Goal: Task Accomplishment & Management: Use online tool/utility

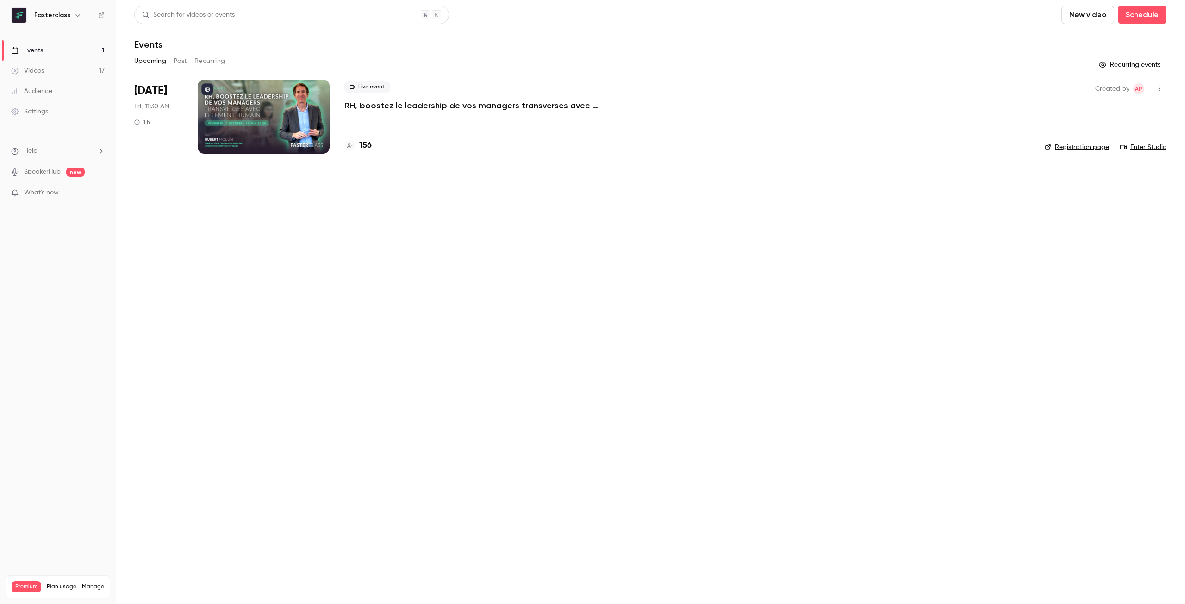
click at [186, 57] on button "Past" at bounding box center [180, 61] width 13 height 15
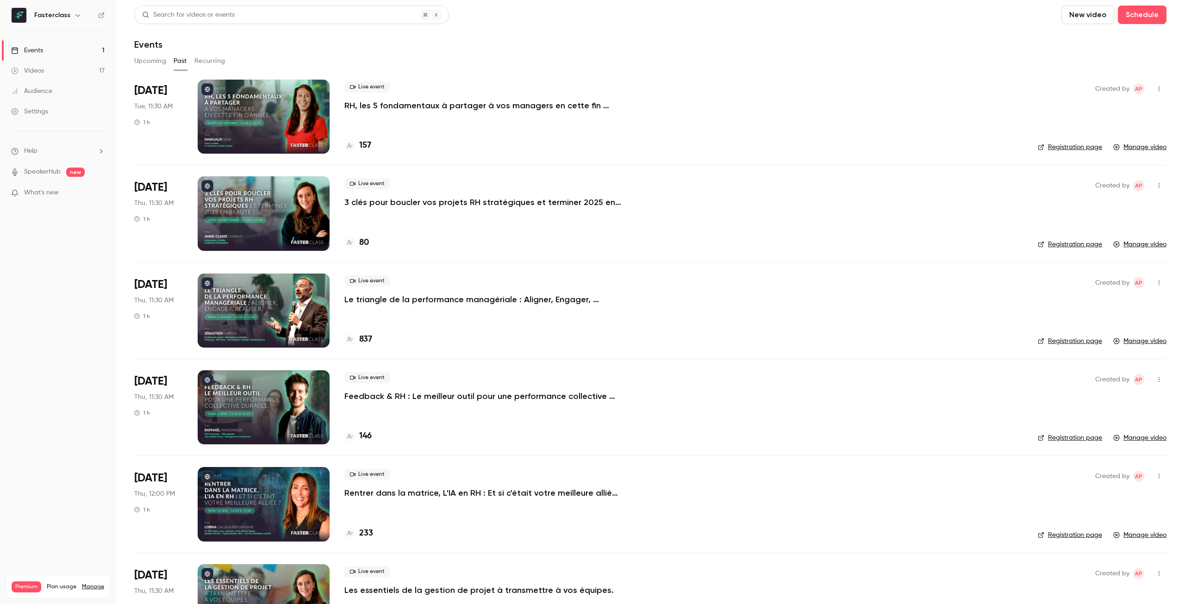
click at [275, 104] on div at bounding box center [264, 117] width 132 height 74
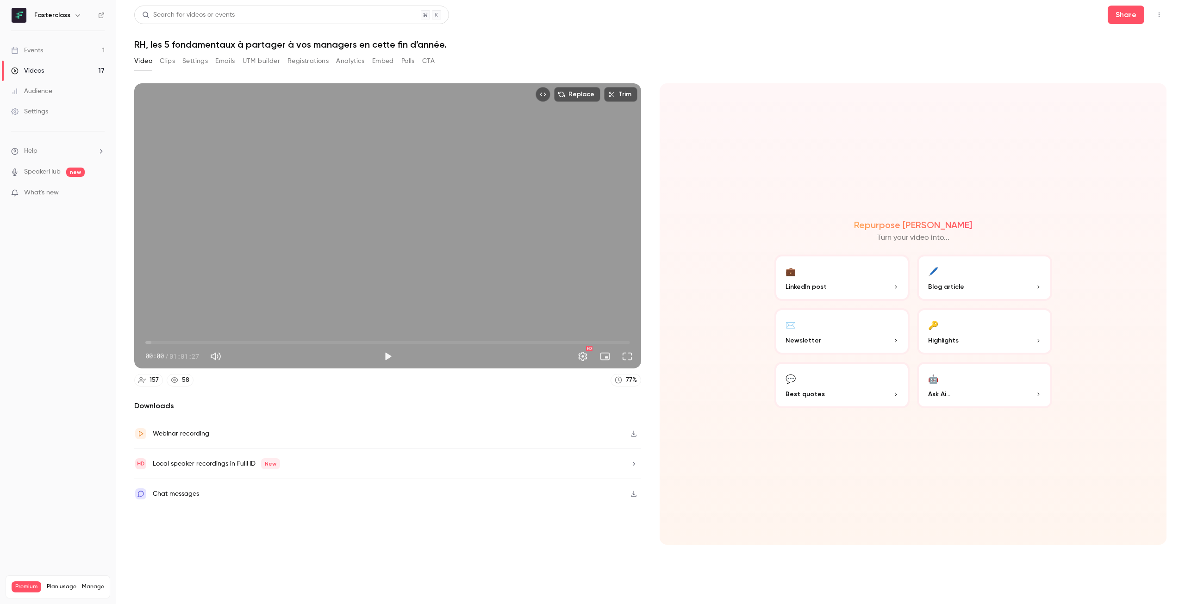
click at [173, 61] on button "Clips" at bounding box center [167, 61] width 15 height 15
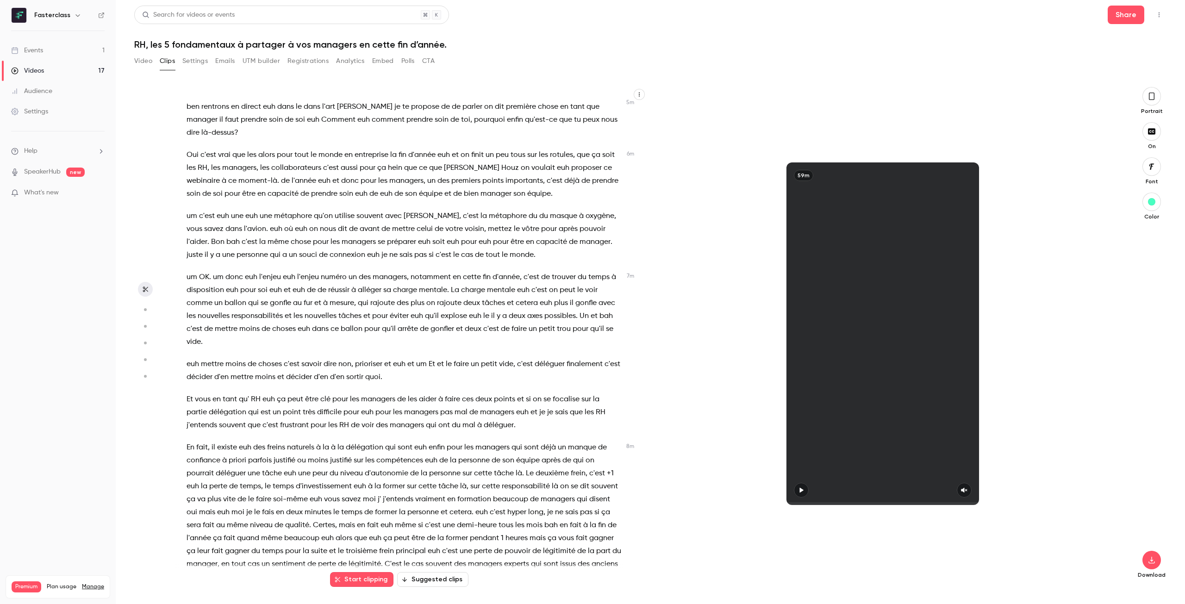
scroll to position [555, 0]
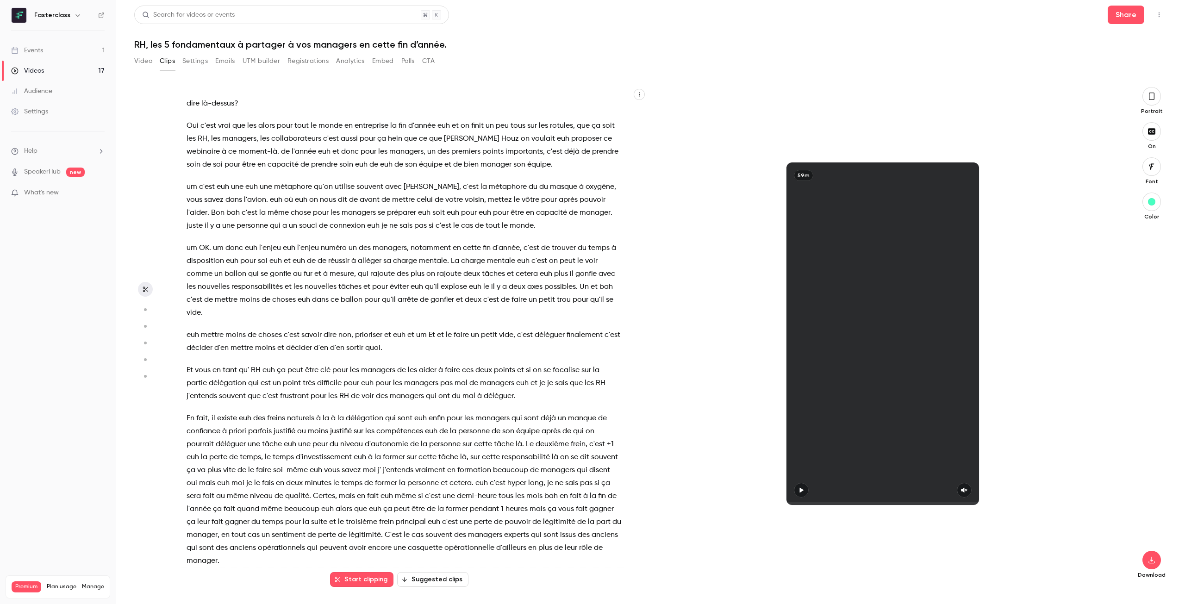
click at [428, 44] on h1 "RH, les 5 fondamentaux à partager à vos managers en cette fin d’année." at bounding box center [650, 44] width 1032 height 11
click at [433, 44] on h1 "RH, les 5 fondamentaux à partager à vos managers en cette fin d’année." at bounding box center [650, 44] width 1032 height 11
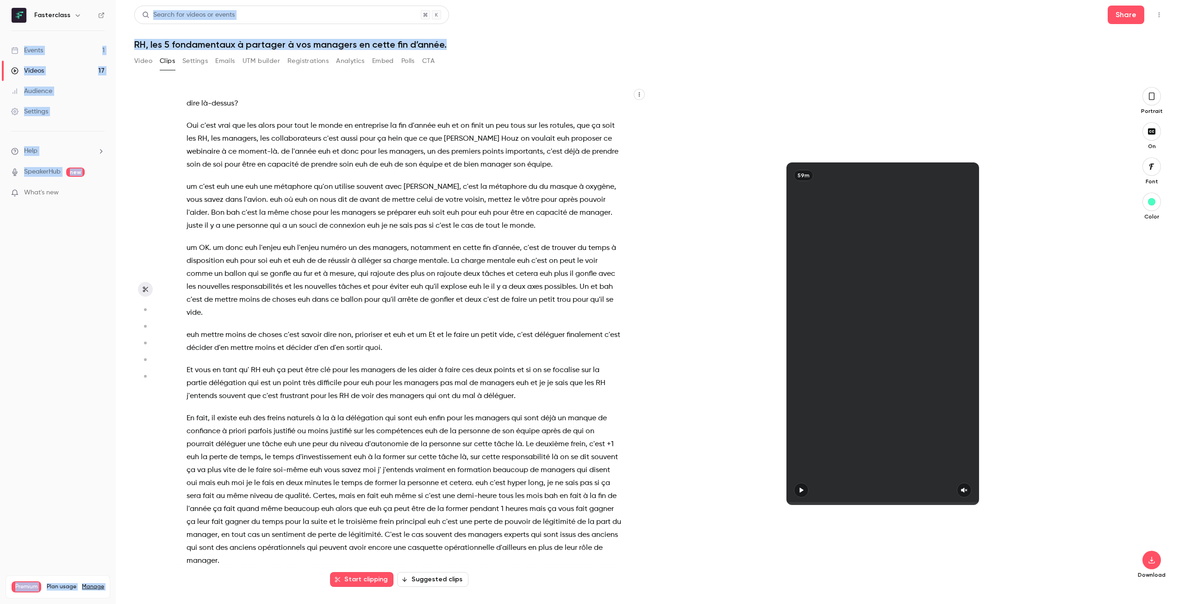
drag, startPoint x: 443, startPoint y: 44, endPoint x: 112, endPoint y: 30, distance: 330.7
click at [112, 30] on div "Fasterclass Events 1 Videos 17 Audience Settings Help SpeakerHub new What's new…" at bounding box center [592, 302] width 1185 height 604
click at [127, 35] on main "Search for videos or events Share RH, les 5 fondamentaux à partager à vos manag…" at bounding box center [650, 302] width 1069 height 604
drag, startPoint x: 133, startPoint y: 43, endPoint x: 453, endPoint y: 45, distance: 319.3
click at [453, 45] on main "Search for videos or events Share RH, les 5 fondamentaux à partager à vos manag…" at bounding box center [650, 302] width 1069 height 604
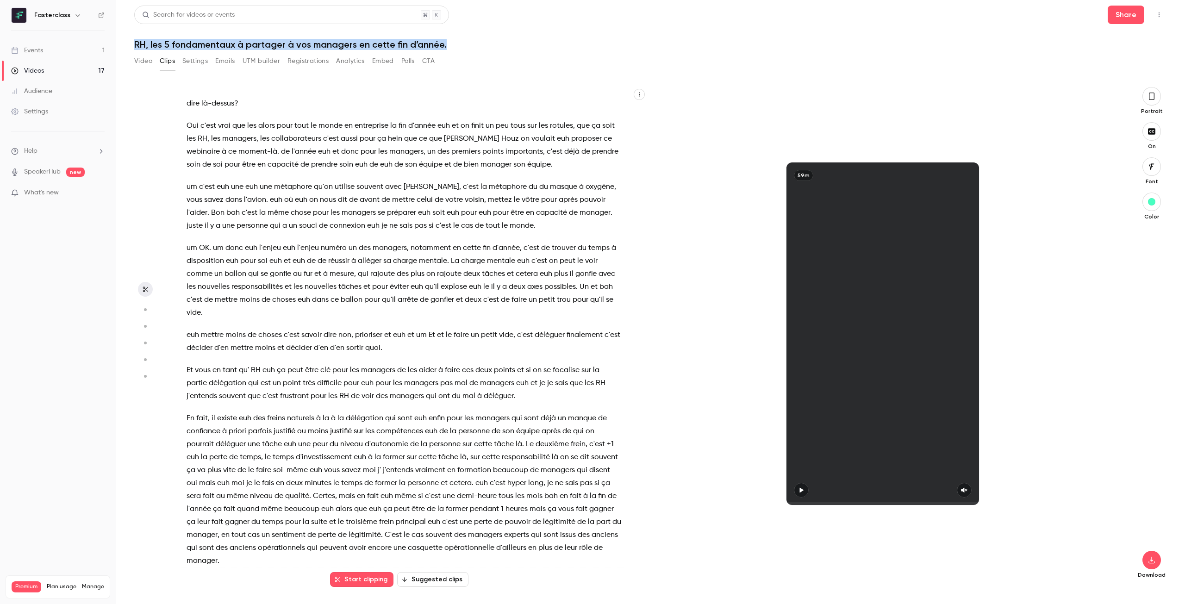
copy h1 "RH, les 5 fondamentaux à partager à vos managers en cette fin d’année."
click at [463, 285] on span "explose" at bounding box center [454, 286] width 26 height 13
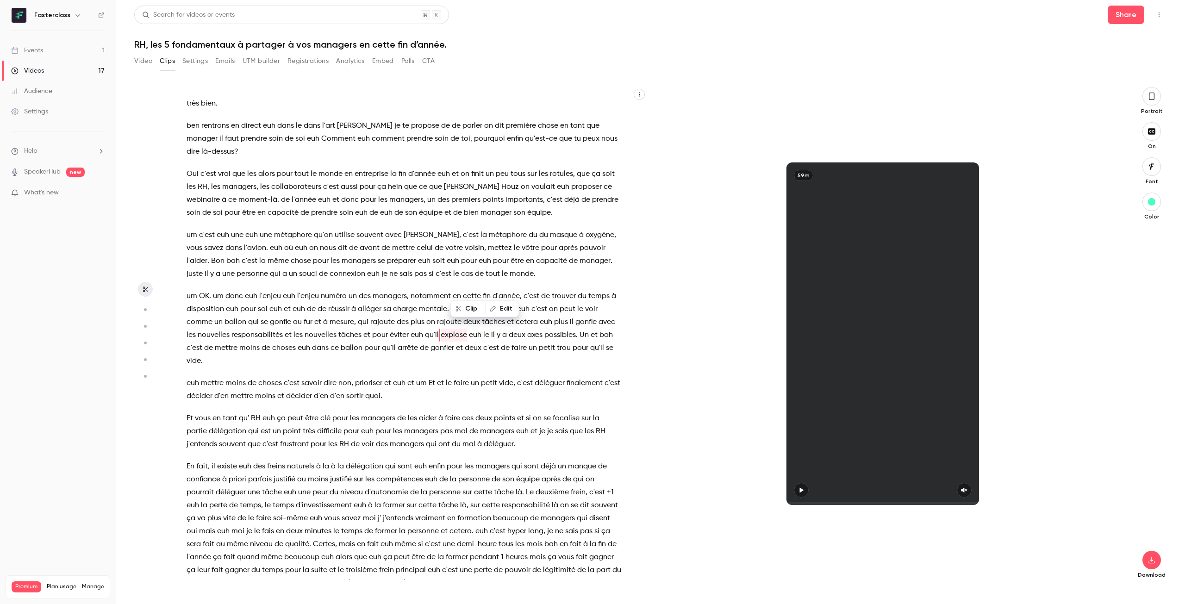
scroll to position [504, 0]
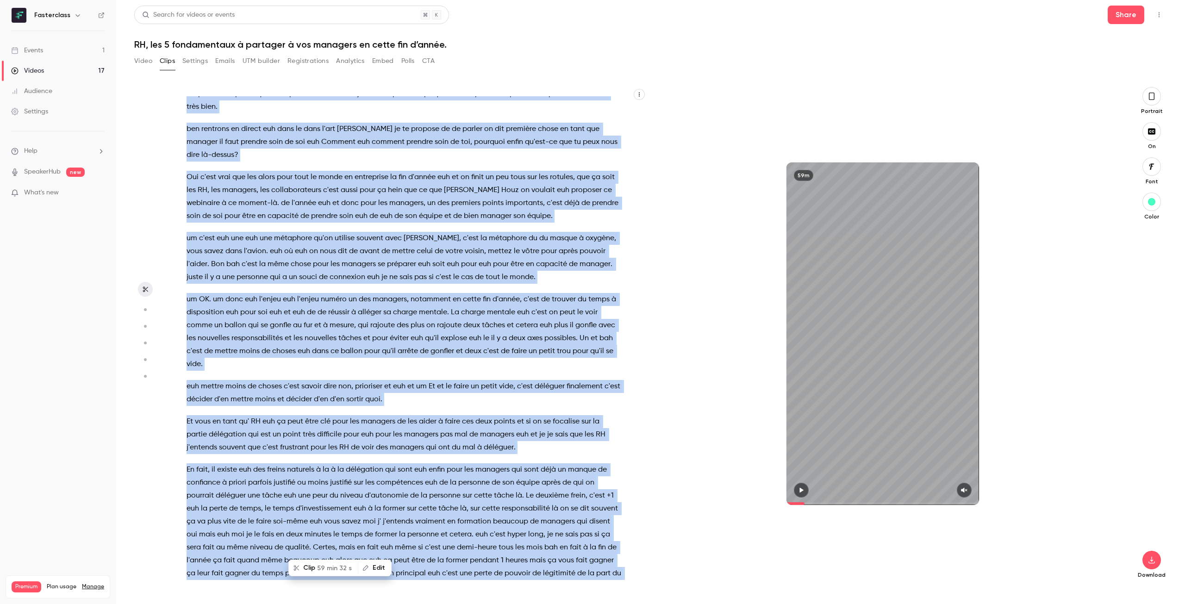
type input "*"
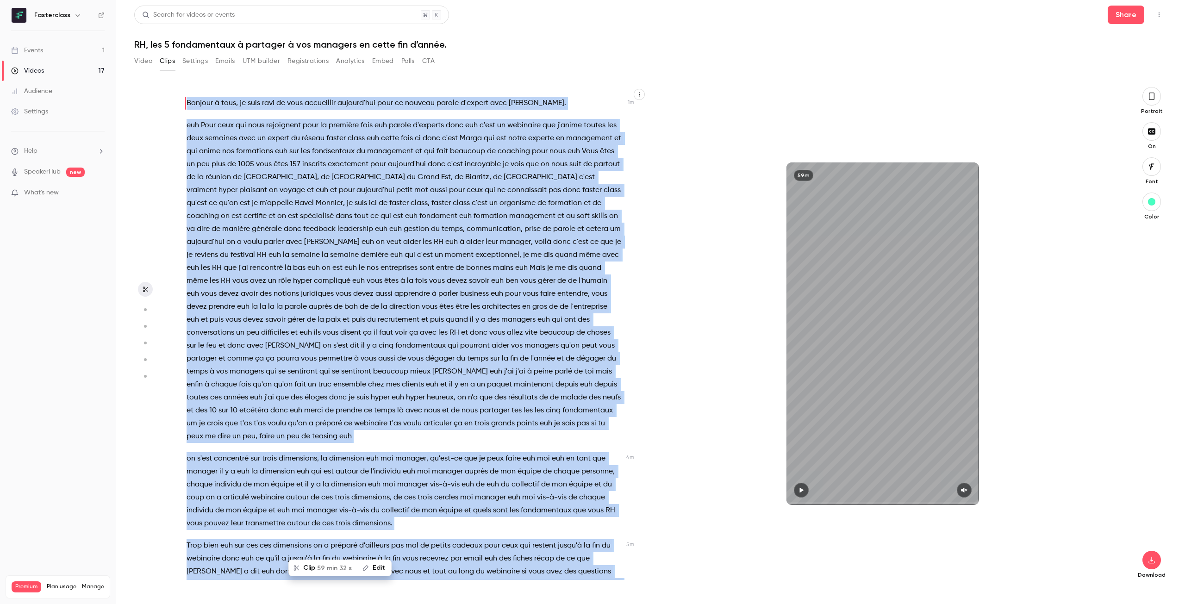
scroll to position [0, 0]
click at [33, 53] on div "Events" at bounding box center [27, 50] width 32 height 9
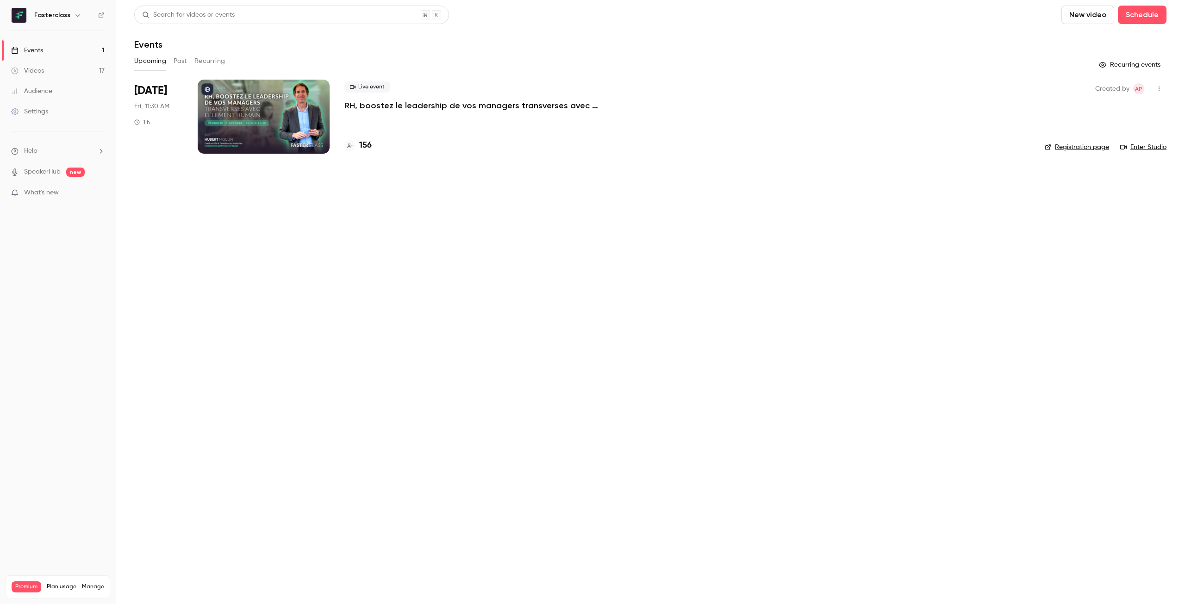
click at [274, 130] on div at bounding box center [264, 117] width 132 height 74
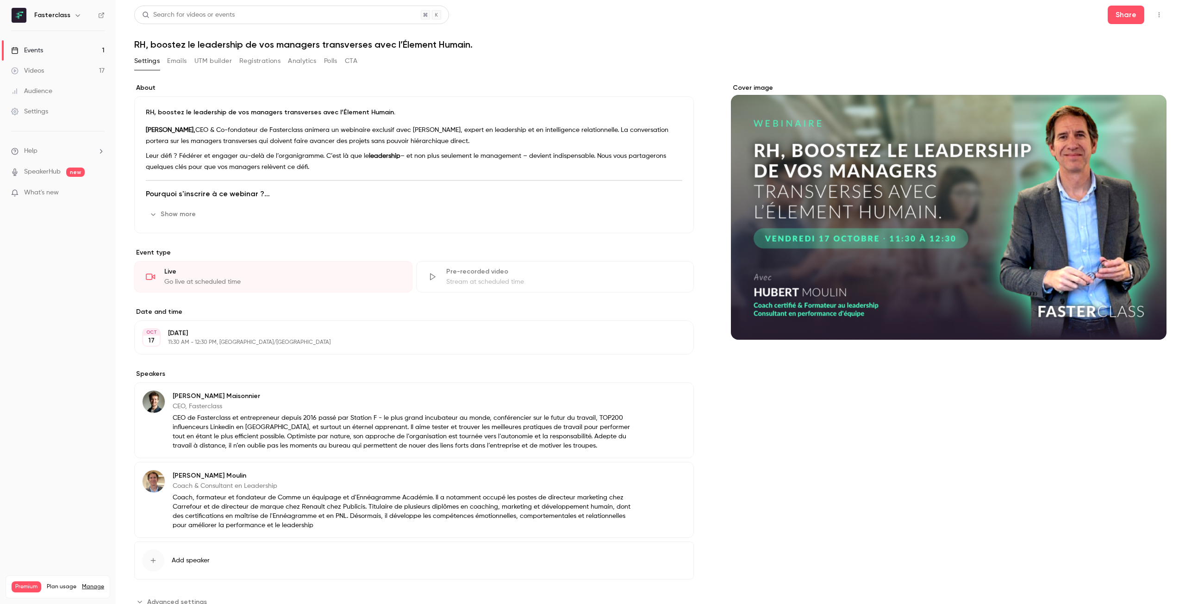
click at [222, 61] on button "UTM builder" at bounding box center [212, 61] width 37 height 15
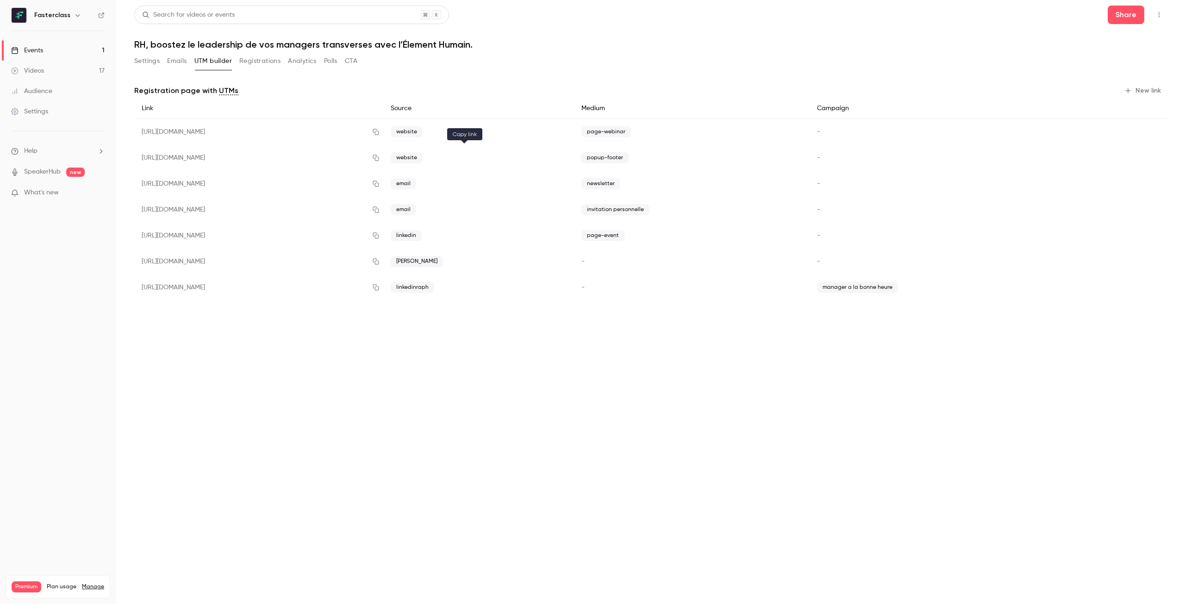
click at [383, 154] on button "button" at bounding box center [375, 157] width 15 height 15
click at [139, 63] on button "Settings" at bounding box center [146, 61] width 25 height 15
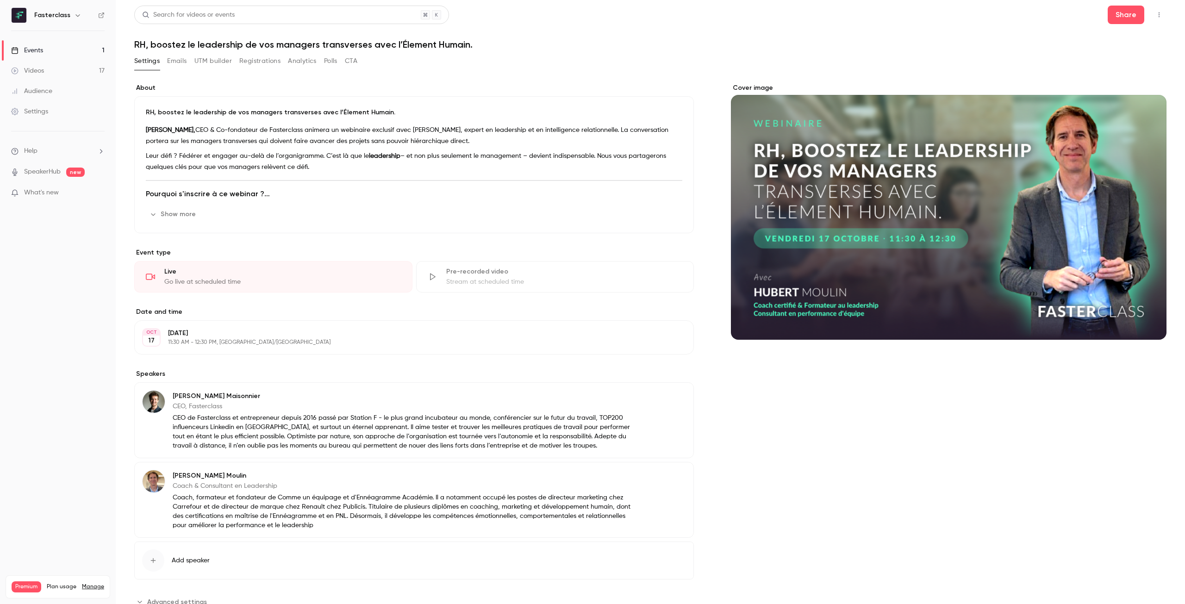
click at [267, 44] on h1 "RH, boostez le leadership de vos managers transverses avec l’Élement Humain." at bounding box center [650, 44] width 1032 height 11
drag, startPoint x: 473, startPoint y: 46, endPoint x: 131, endPoint y: 43, distance: 342.4
click at [131, 43] on main "Search for videos or events Share RH, boostez le leadership de vos managers tra…" at bounding box center [650, 302] width 1069 height 604
copy h1 "RH, boostez le leadership de vos managers transverses avec l’Élement Humain."
